Goal: Find specific page/section: Find specific page/section

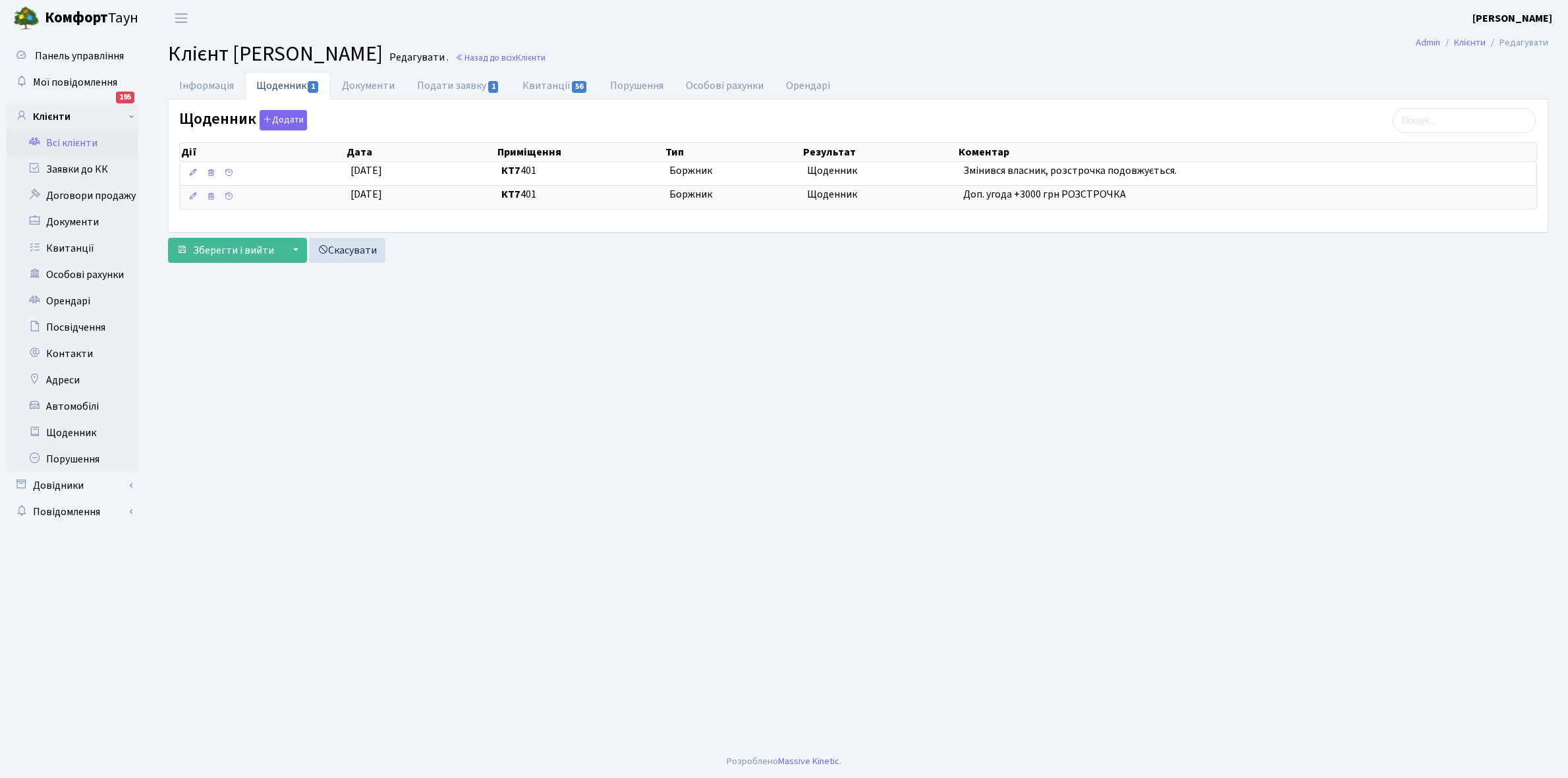
click at [79, 143] on link "Всі клієнти" at bounding box center [72, 143] width 132 height 26
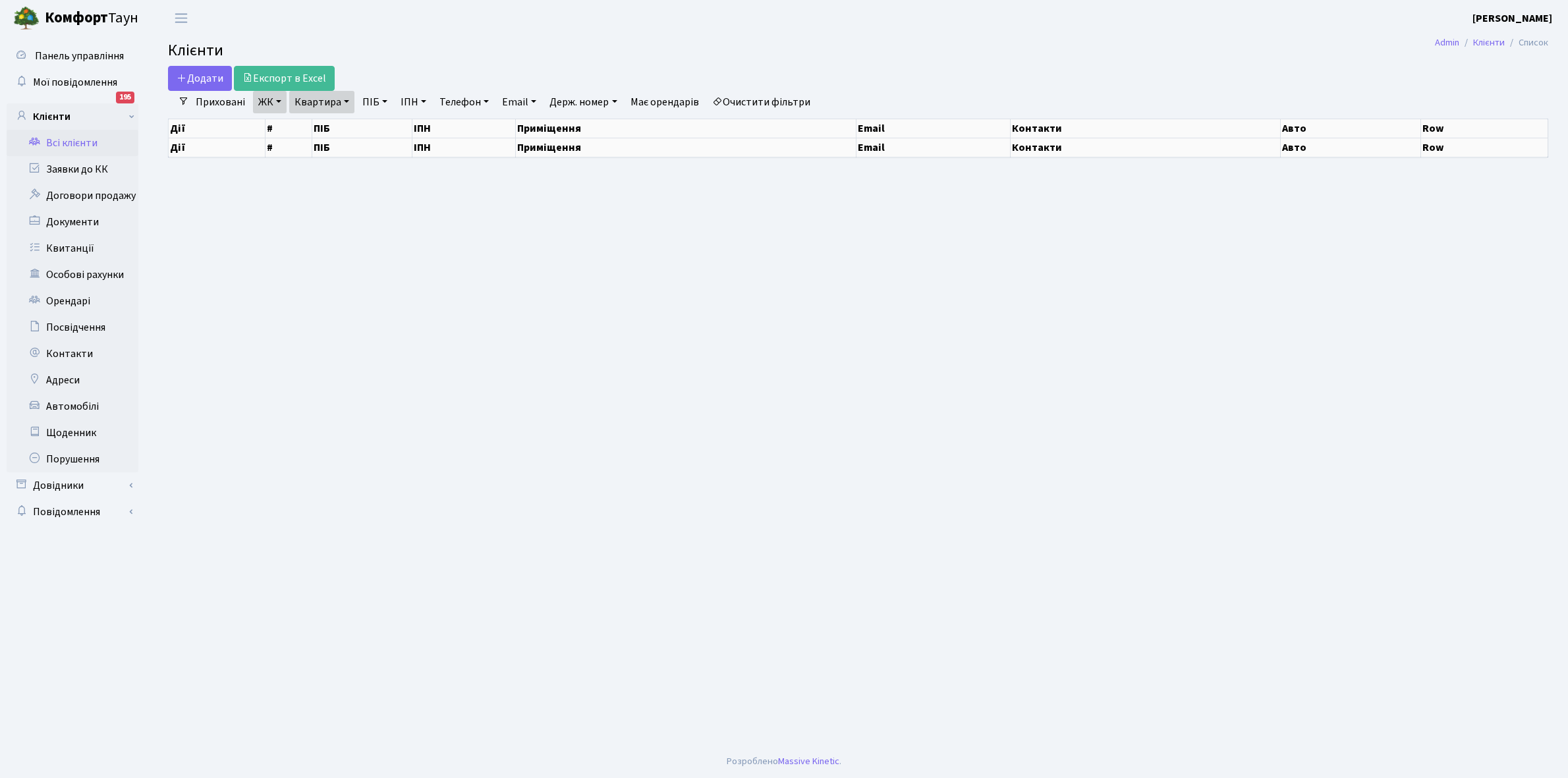
select select "25"
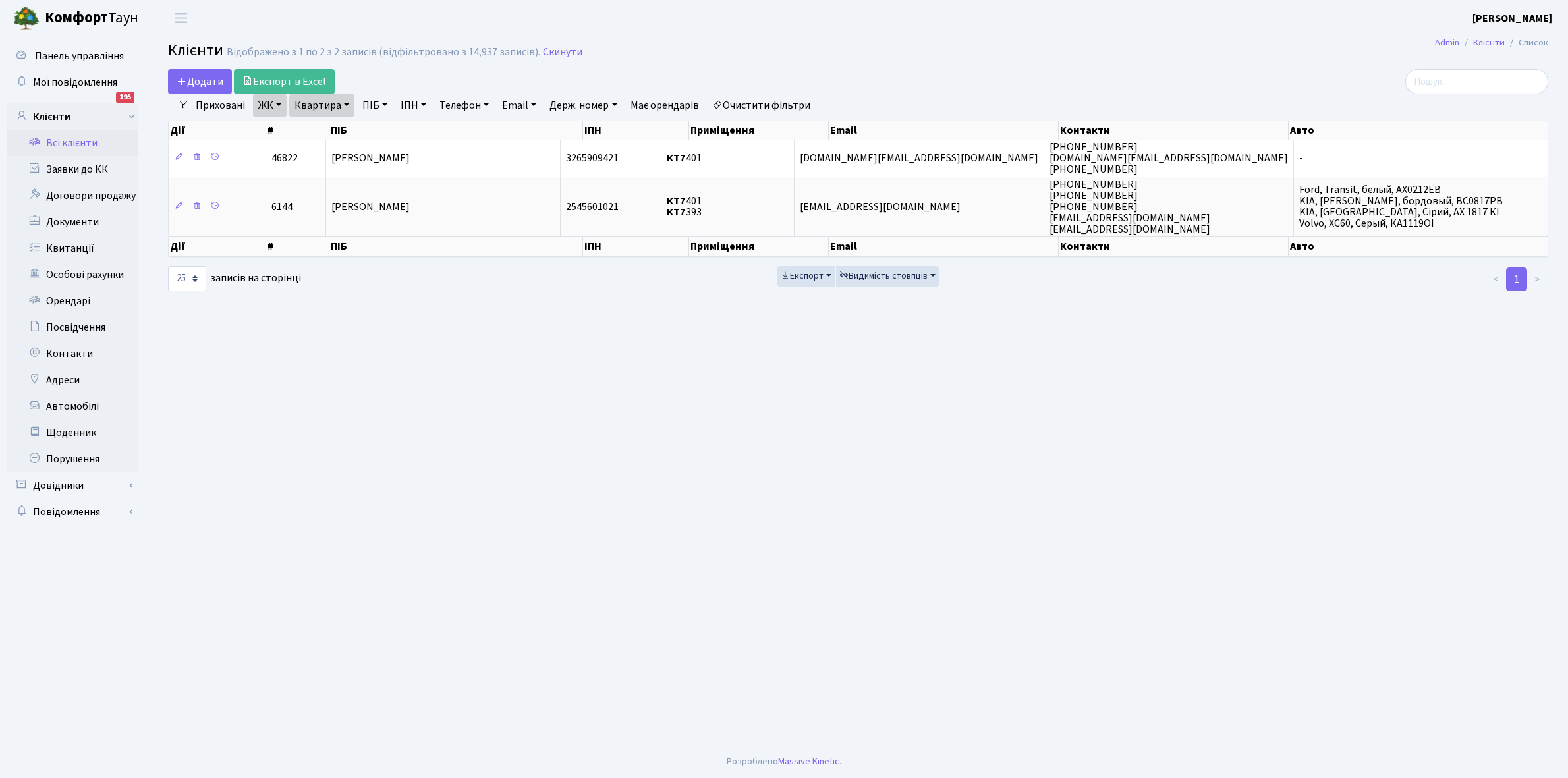
click at [772, 104] on link "Очистити фільтри" at bounding box center [761, 106] width 109 height 23
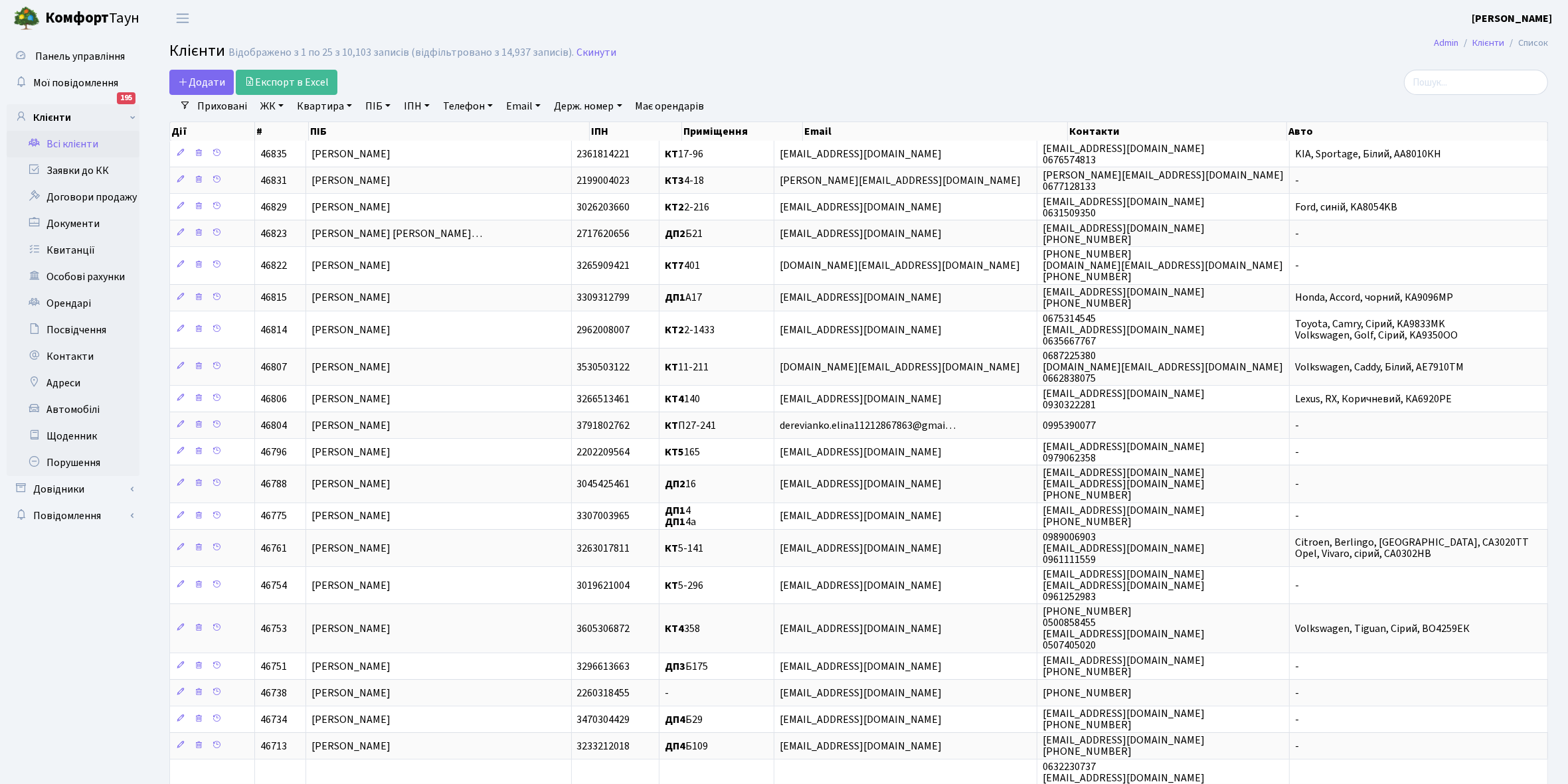
click at [280, 106] on link "ЖК" at bounding box center [272, 106] width 34 height 23
click at [336, 177] on li "КТ2, просп. Соборності, 17" at bounding box center [337, 175] width 161 height 24
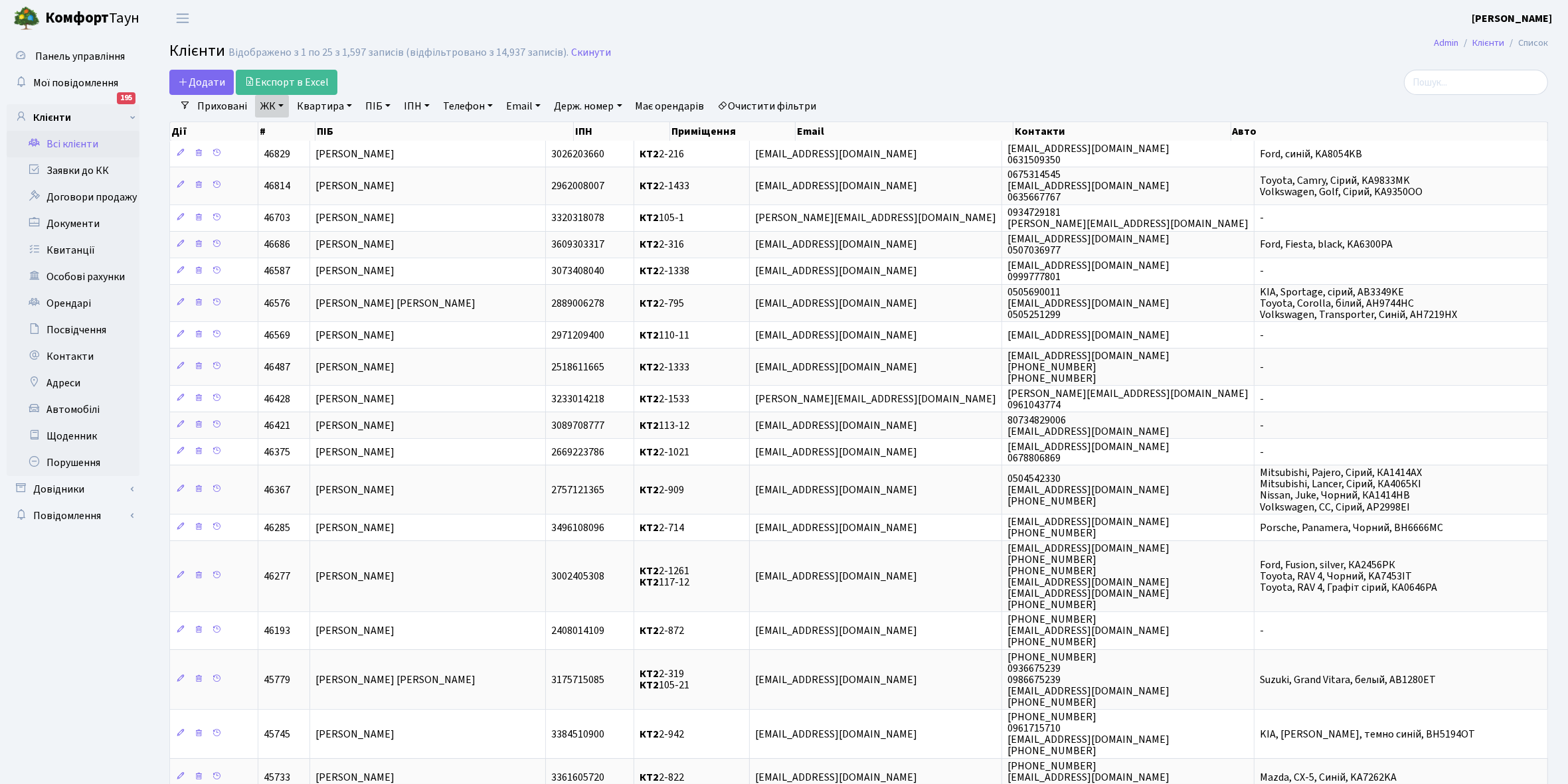
click at [349, 104] on link "Квартира" at bounding box center [325, 106] width 66 height 23
click at [314, 136] on input "text" at bounding box center [331, 132] width 78 height 25
